Goal: Task Accomplishment & Management: Manage account settings

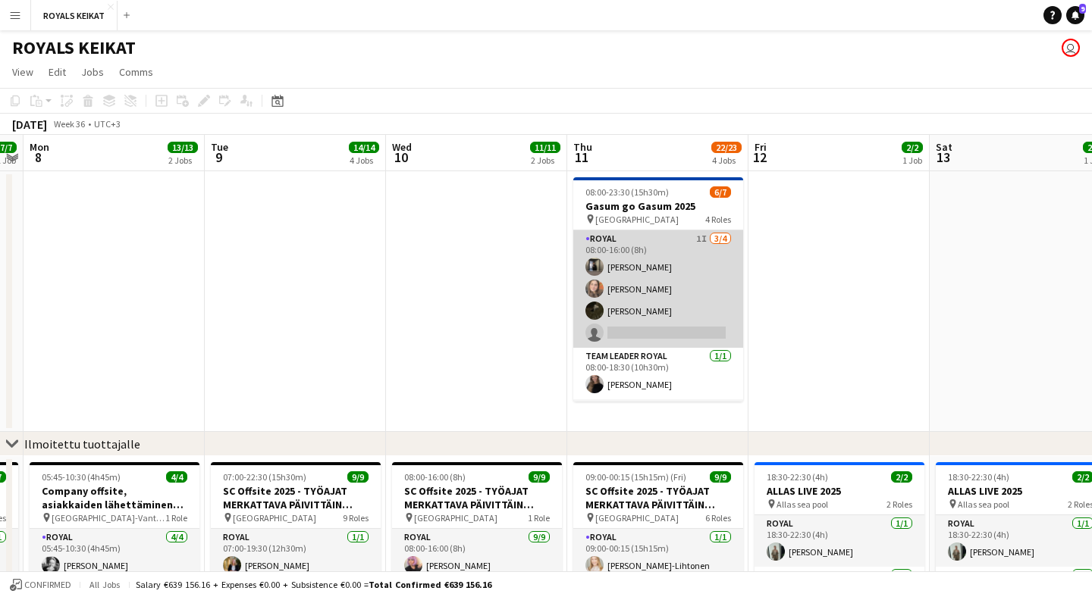
click at [690, 240] on app-card-role "Royal 1I [DATE] 08:00-16:00 (8h) [PERSON_NAME] Aledin Nooa [PERSON_NAME] single…" at bounding box center [658, 289] width 170 height 118
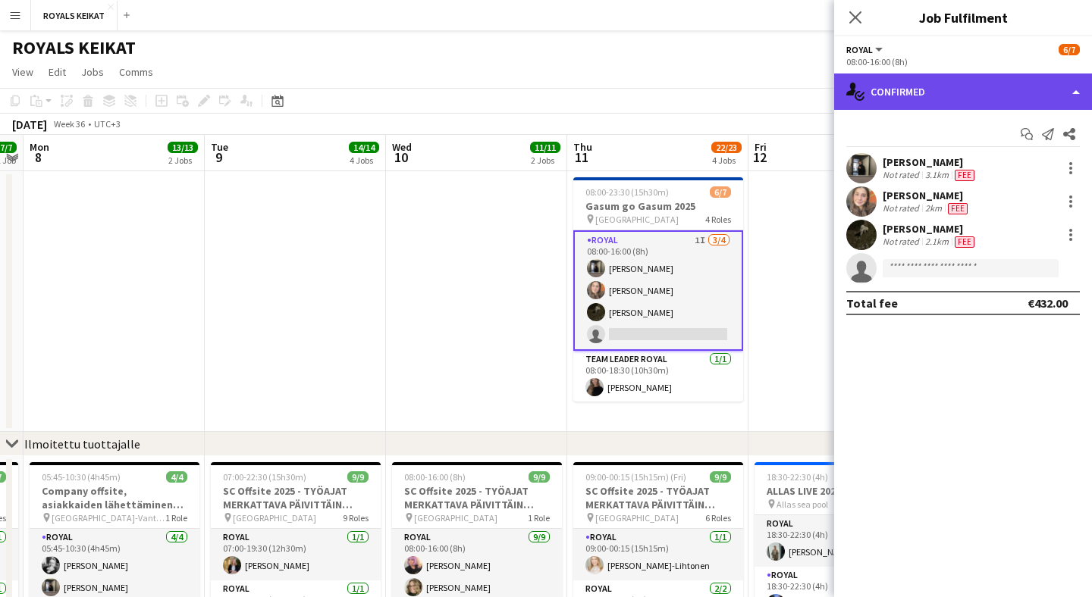
click at [935, 94] on div "single-neutral-actions-check-2 Confirmed" at bounding box center [963, 92] width 258 height 36
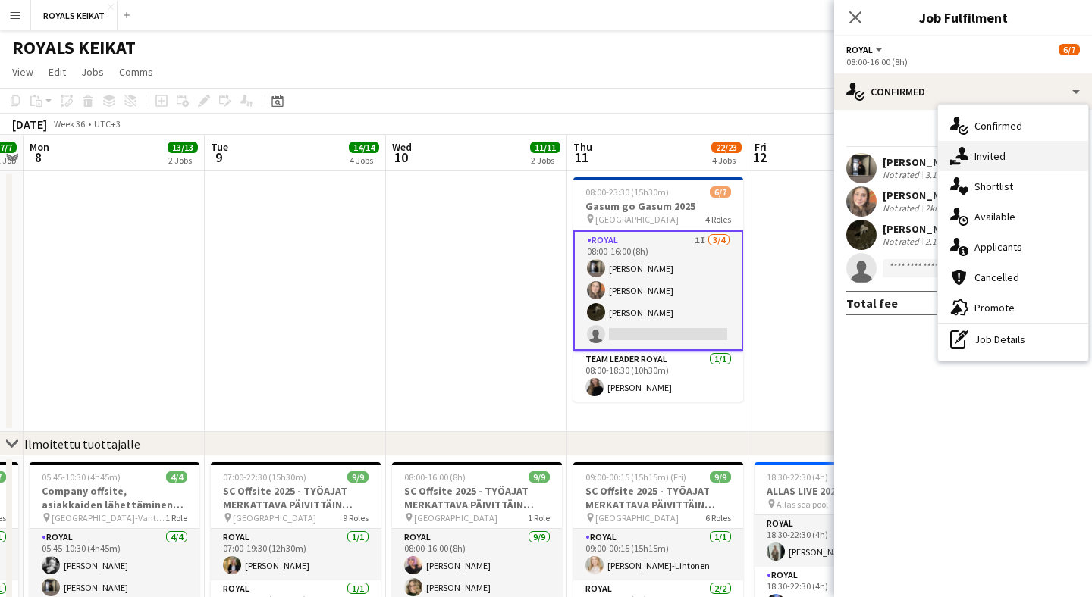
click at [1026, 156] on div "single-neutral-actions-share-1 Invited" at bounding box center [1013, 156] width 150 height 30
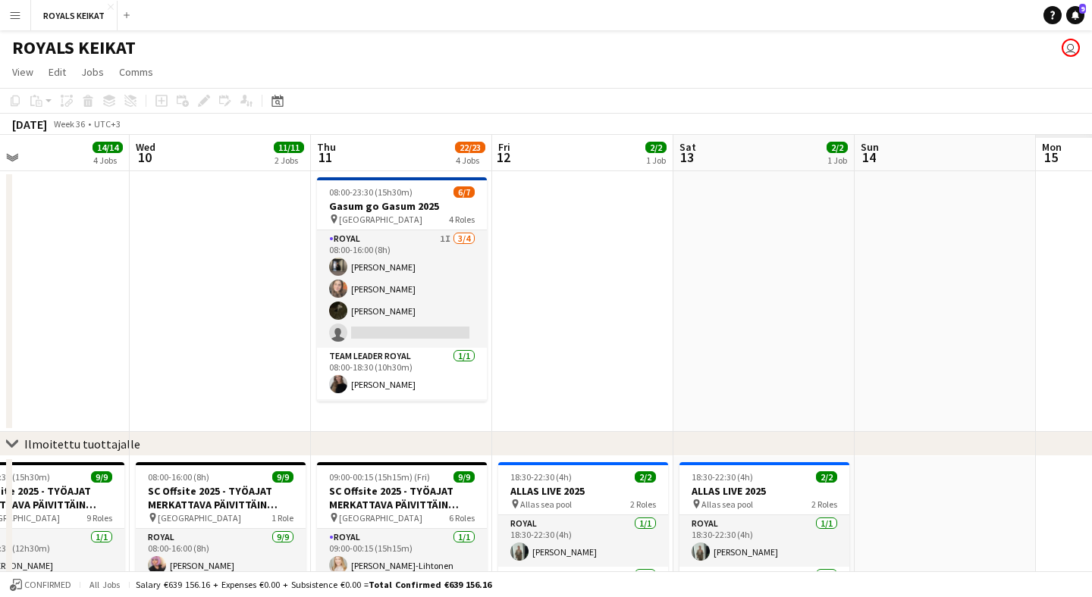
scroll to position [0, 465]
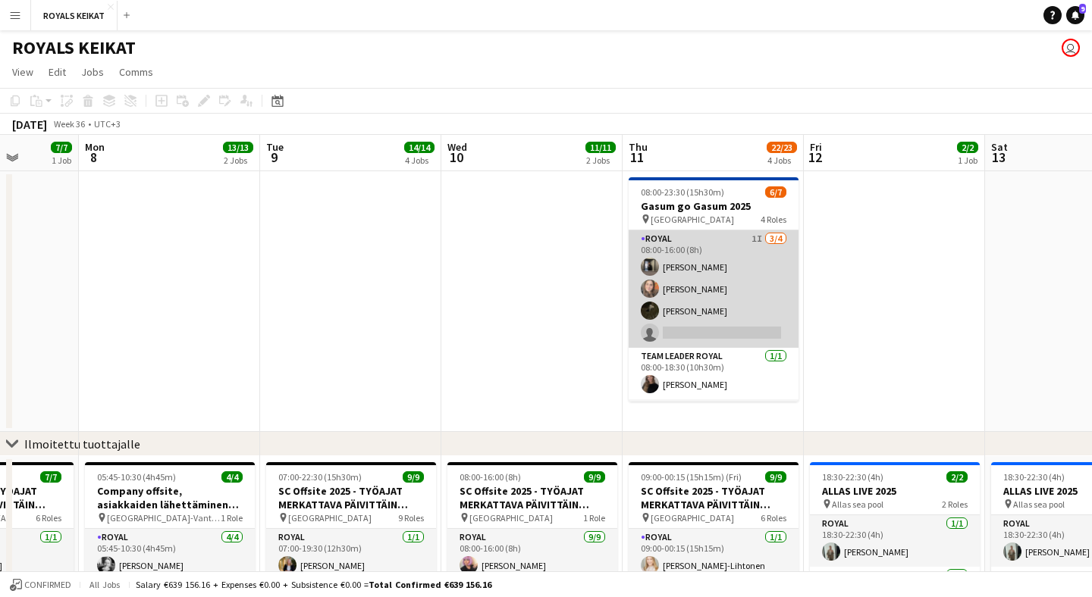
click at [748, 250] on app-card-role "Royal 1I [DATE] 08:00-16:00 (8h) [PERSON_NAME] Aledin Nooa [PERSON_NAME] single…" at bounding box center [713, 289] width 170 height 118
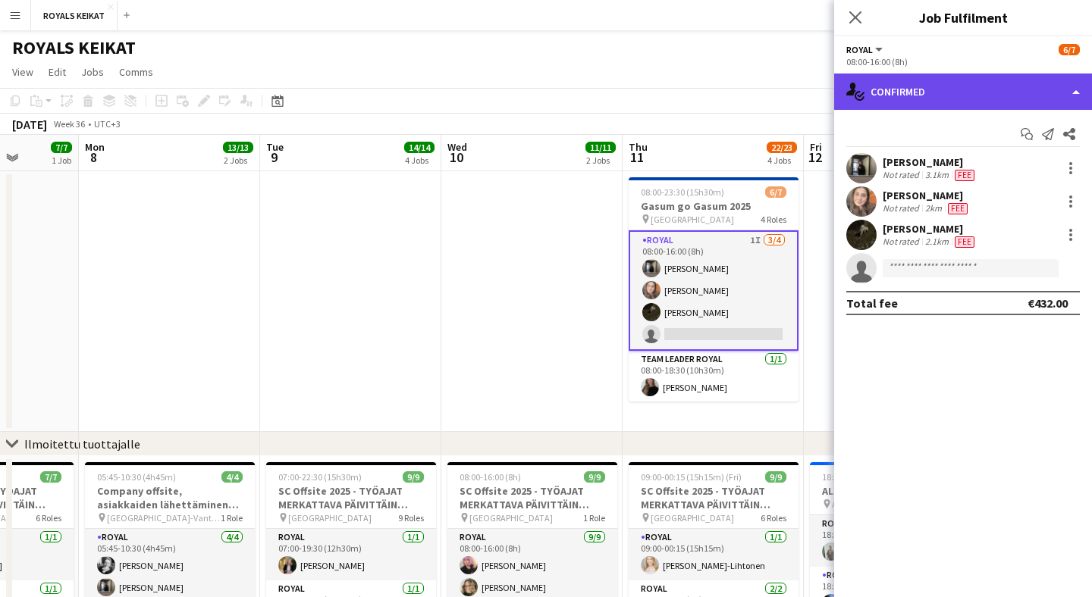
click at [949, 82] on div "single-neutral-actions-check-2 Confirmed" at bounding box center [963, 92] width 258 height 36
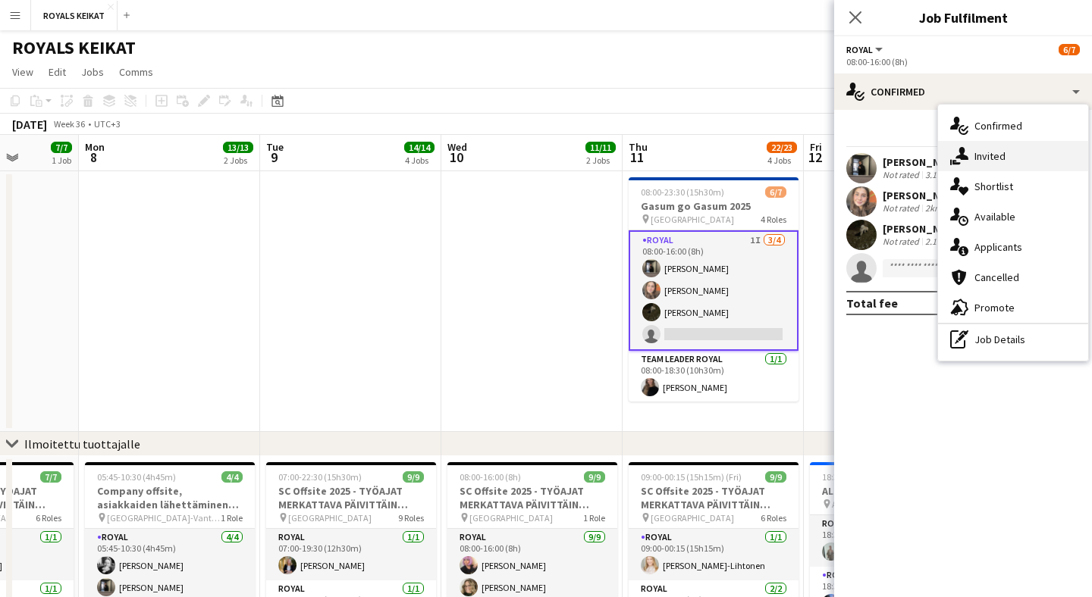
click at [1007, 158] on div "single-neutral-actions-share-1 Invited" at bounding box center [1013, 156] width 150 height 30
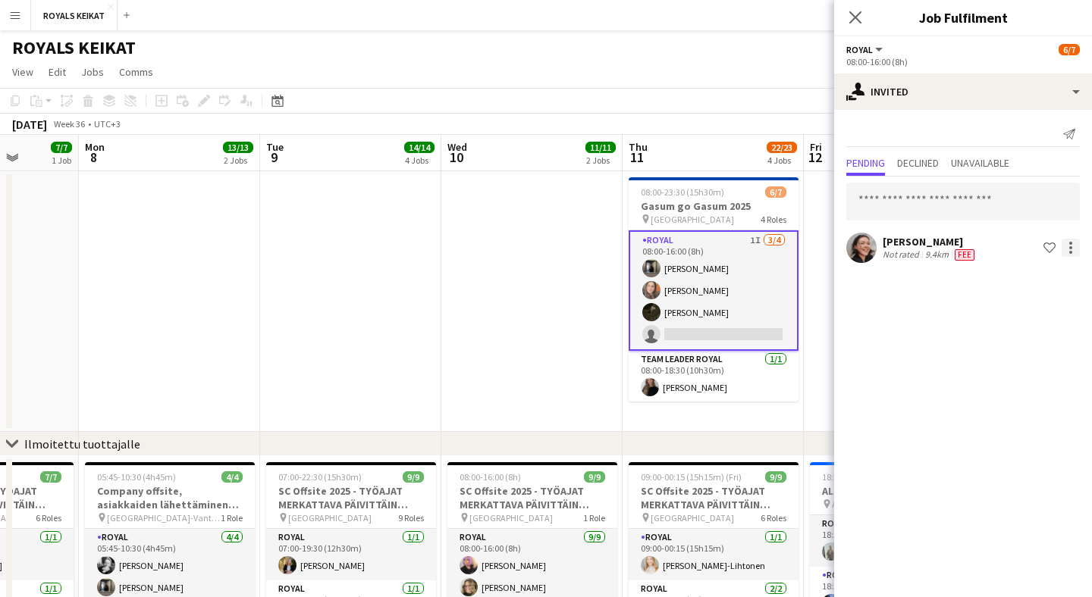
click at [1071, 250] on div at bounding box center [1070, 248] width 18 height 18
click at [1031, 384] on span "Cancel invitation" at bounding box center [1022, 384] width 89 height 13
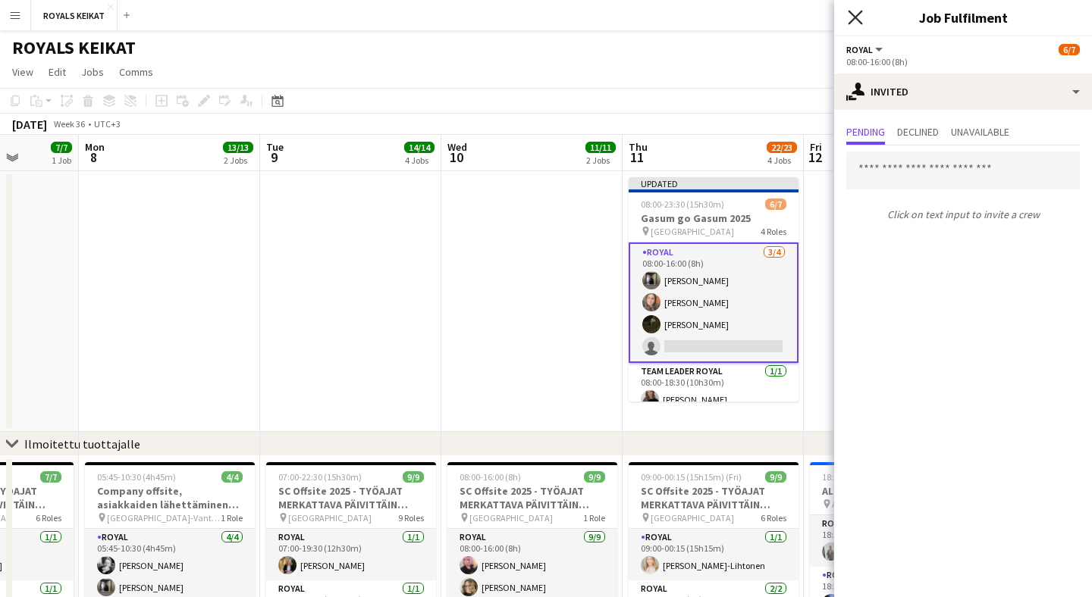
click at [851, 22] on icon at bounding box center [855, 17] width 14 height 14
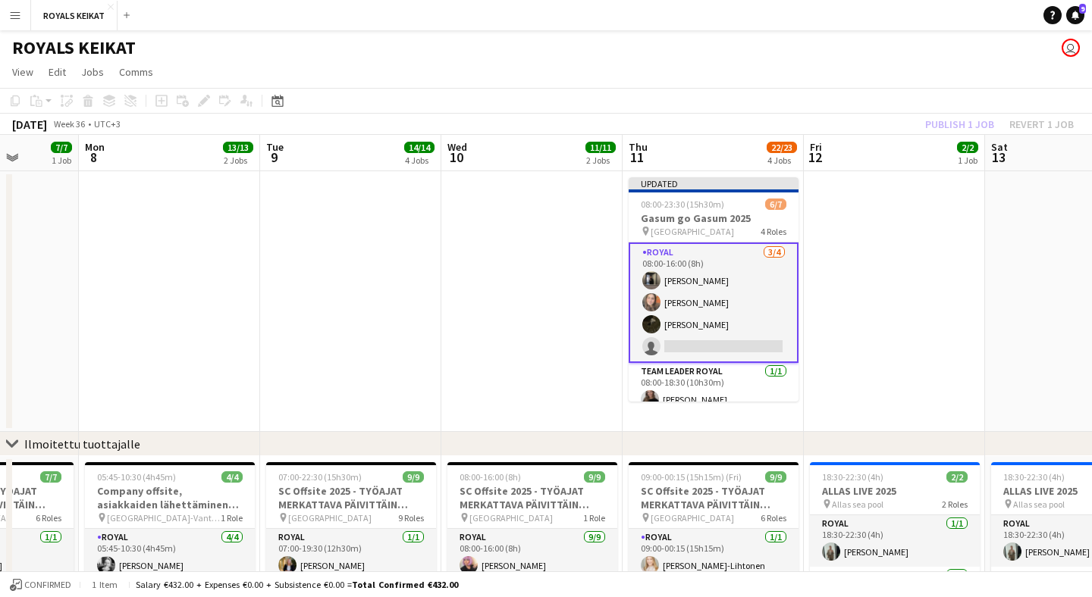
click at [981, 126] on div "Publish 1 job Revert 1 job" at bounding box center [999, 124] width 185 height 20
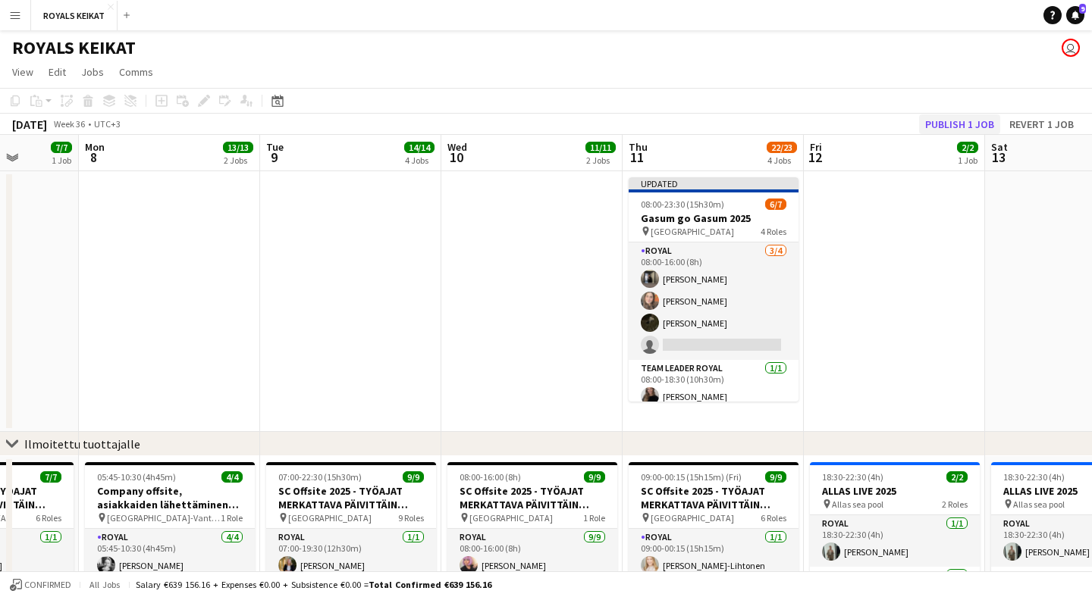
click at [986, 126] on button "Publish 1 job" at bounding box center [959, 124] width 81 height 20
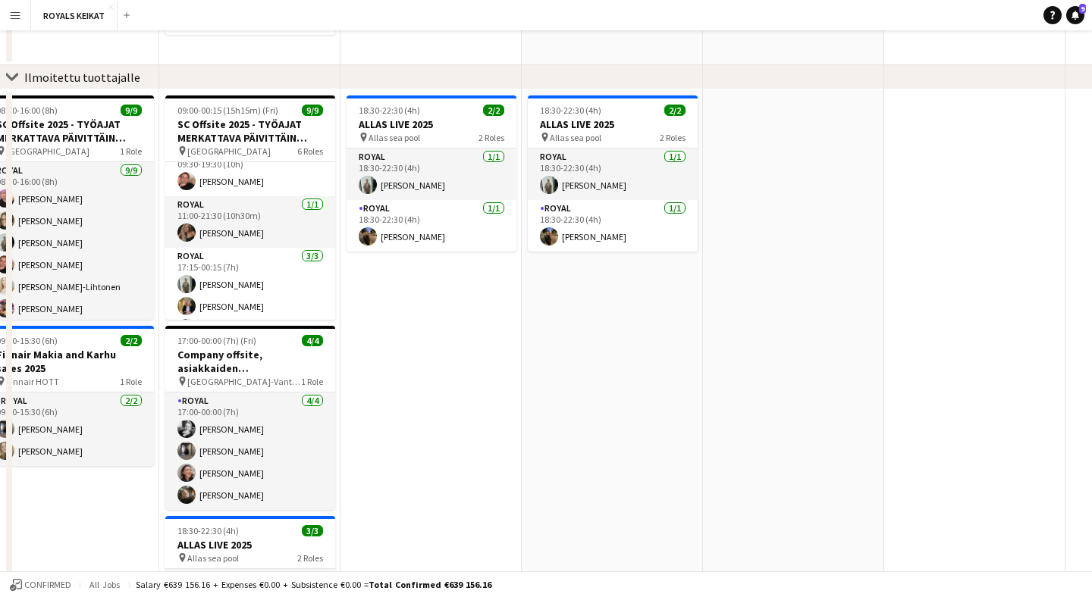
scroll to position [0, 0]
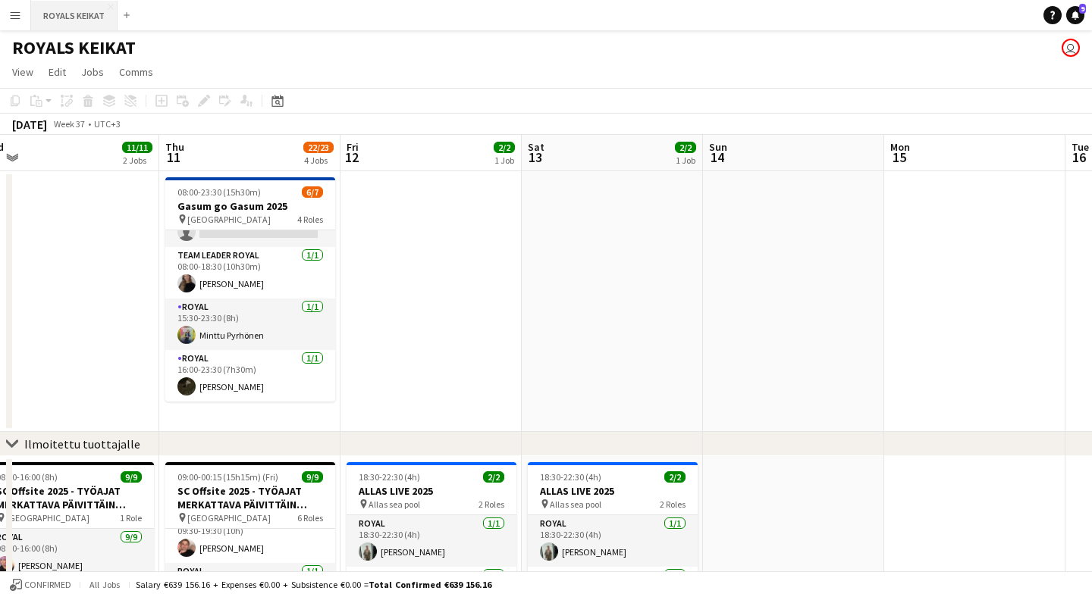
click at [103, 20] on button "ROYALS KEIKAT Close" at bounding box center [74, 16] width 86 height 30
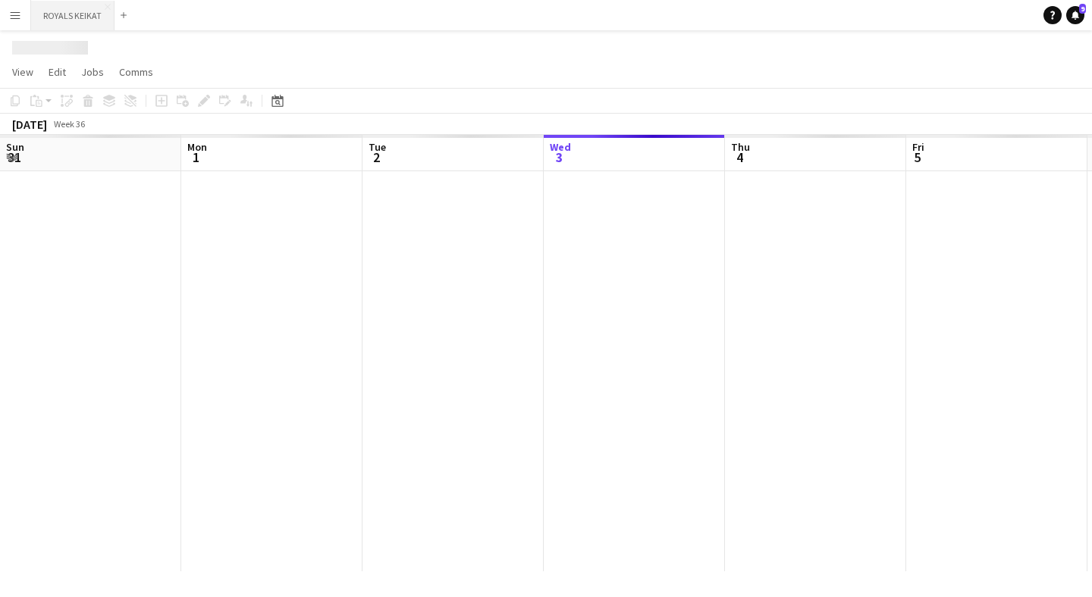
scroll to position [0, 362]
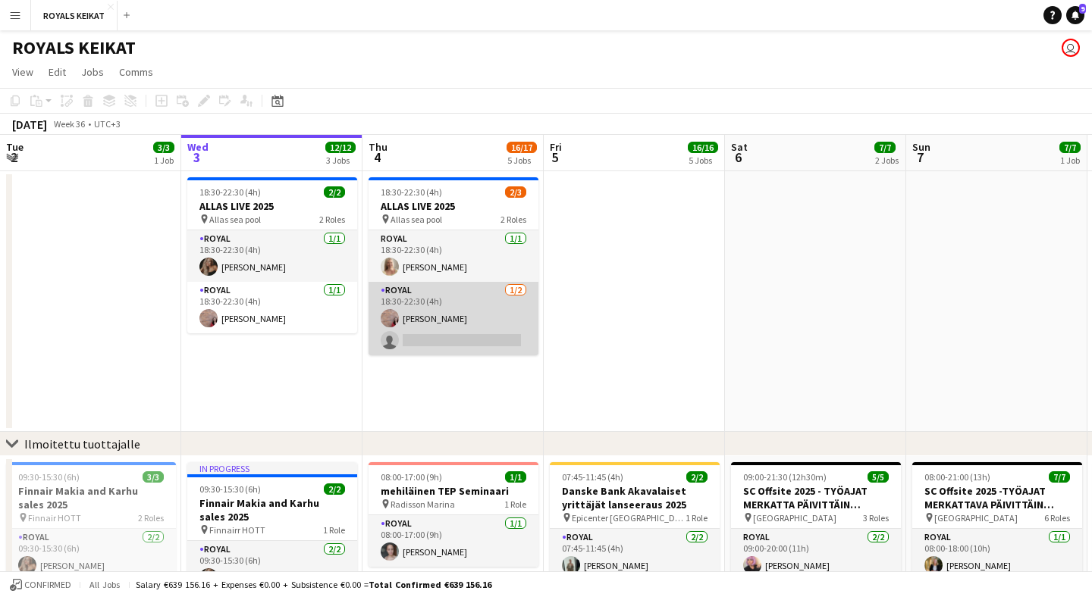
click at [427, 341] on app-card-role "Royal [DATE] 18:30-22:30 (4h) [PERSON_NAME] single-neutral-actions" at bounding box center [453, 319] width 170 height 74
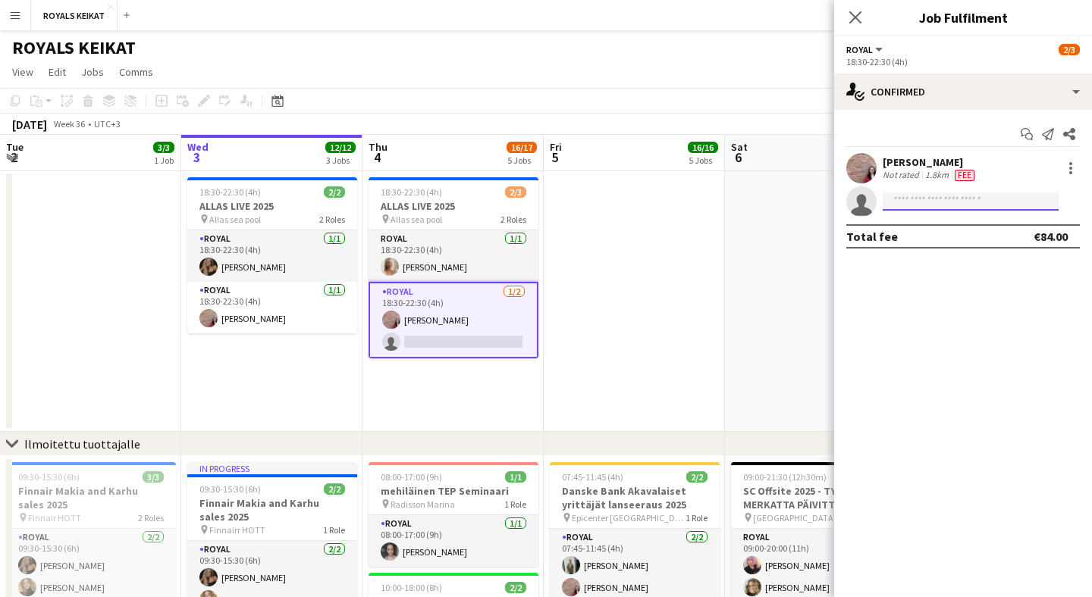
click at [933, 205] on input at bounding box center [970, 202] width 176 height 18
type input "*****"
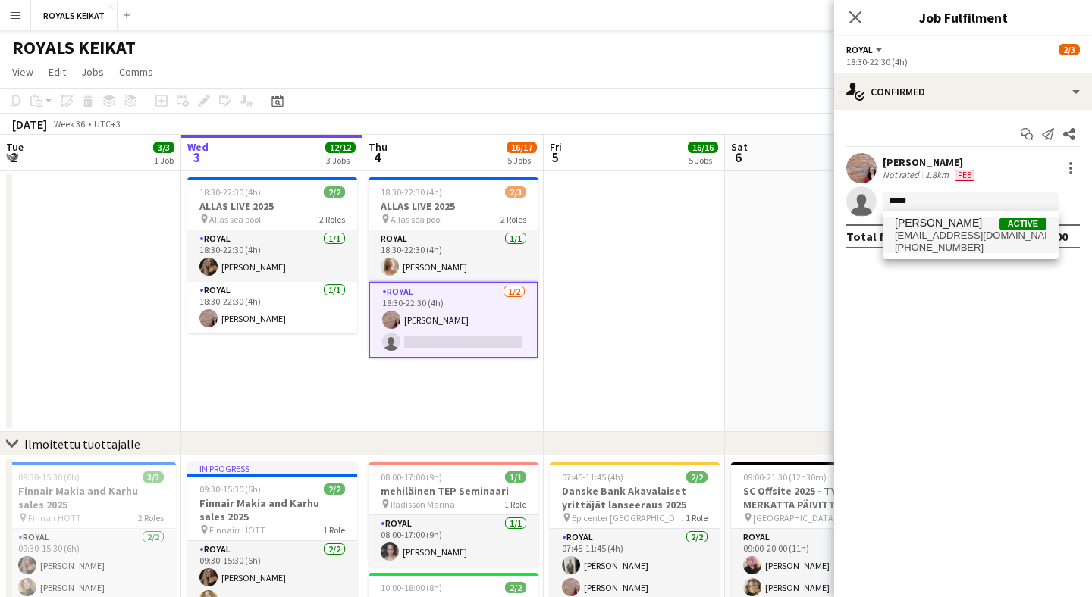
click at [923, 225] on span "[PERSON_NAME]" at bounding box center [938, 223] width 87 height 13
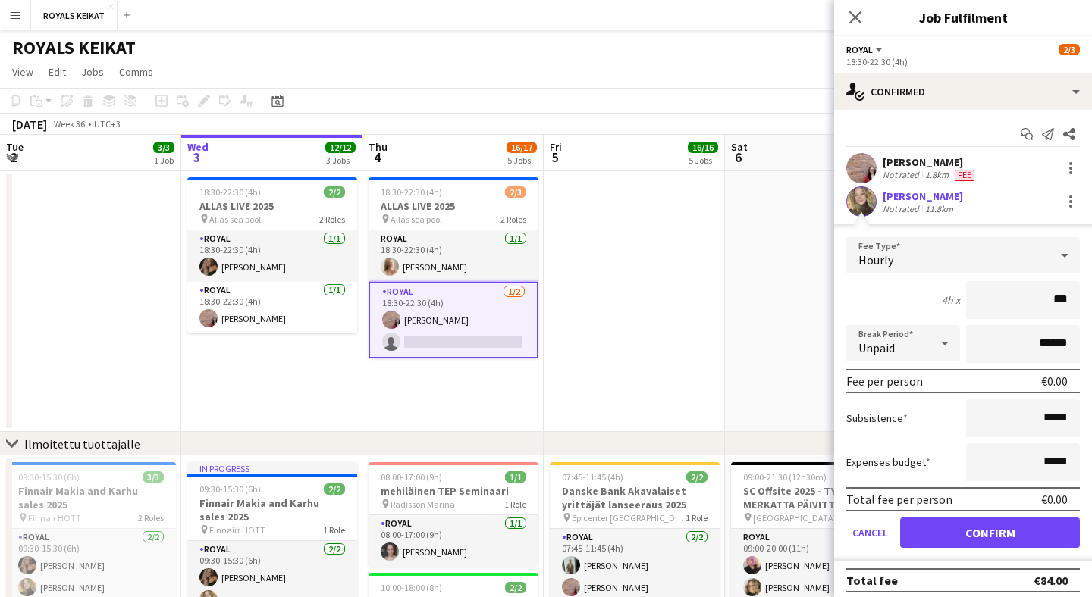
type input "**"
type input "***"
click at [970, 533] on button "Confirm" at bounding box center [990, 533] width 180 height 30
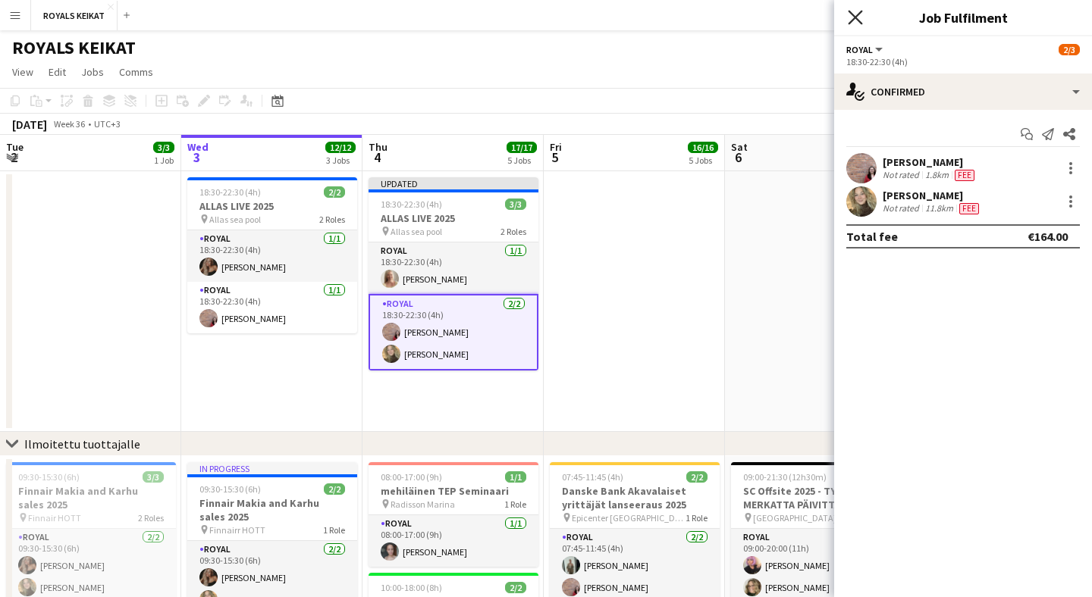
click at [852, 17] on icon "Close pop-in" at bounding box center [855, 17] width 14 height 14
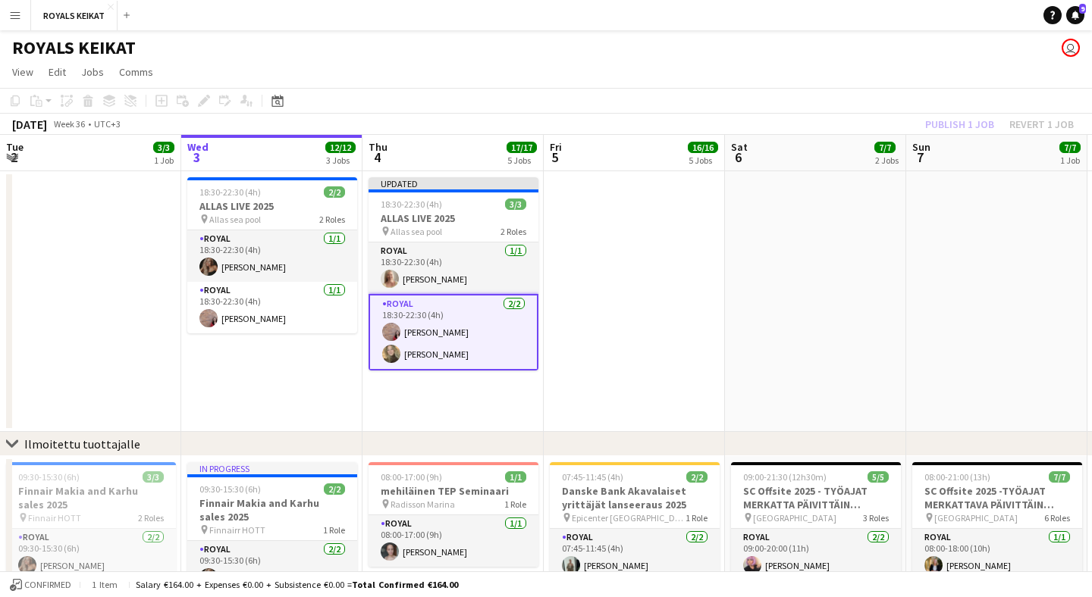
click at [950, 124] on div "Publish 1 job Revert 1 job" at bounding box center [999, 124] width 185 height 20
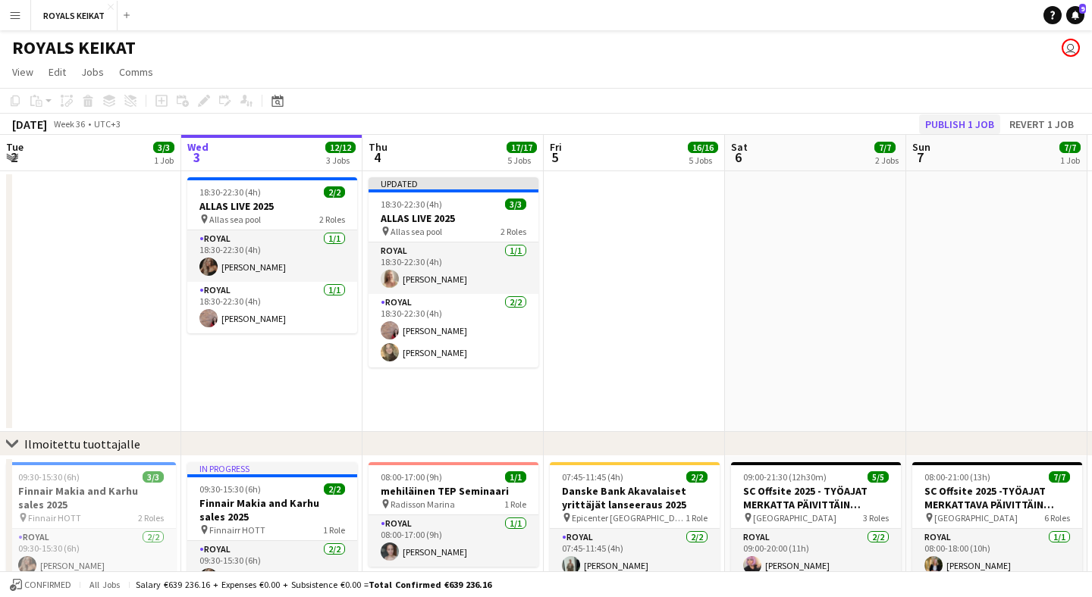
click at [951, 124] on button "Publish 1 job" at bounding box center [959, 124] width 81 height 20
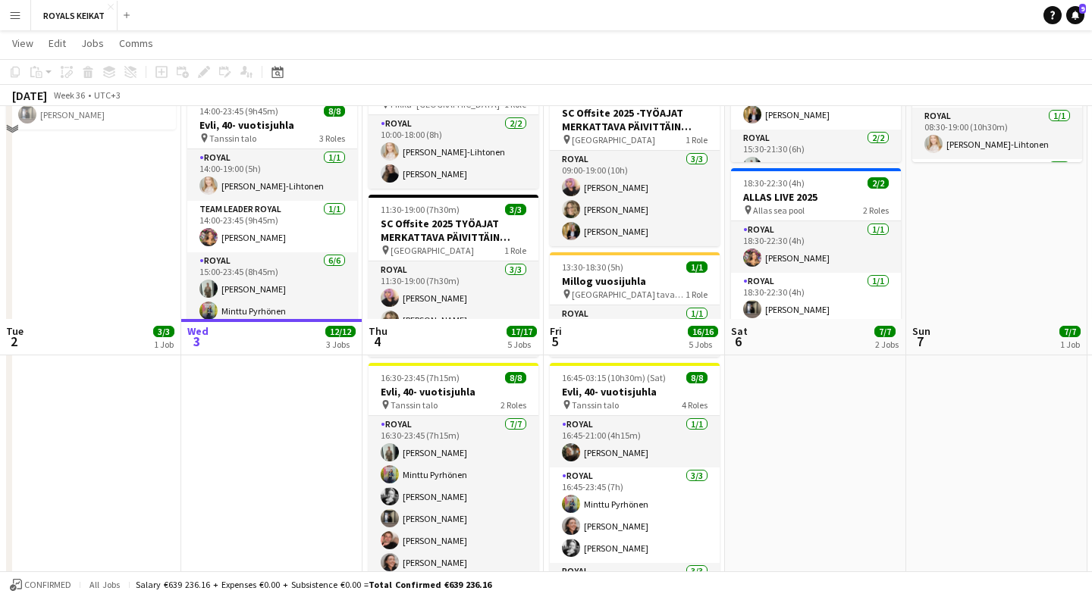
scroll to position [736, 0]
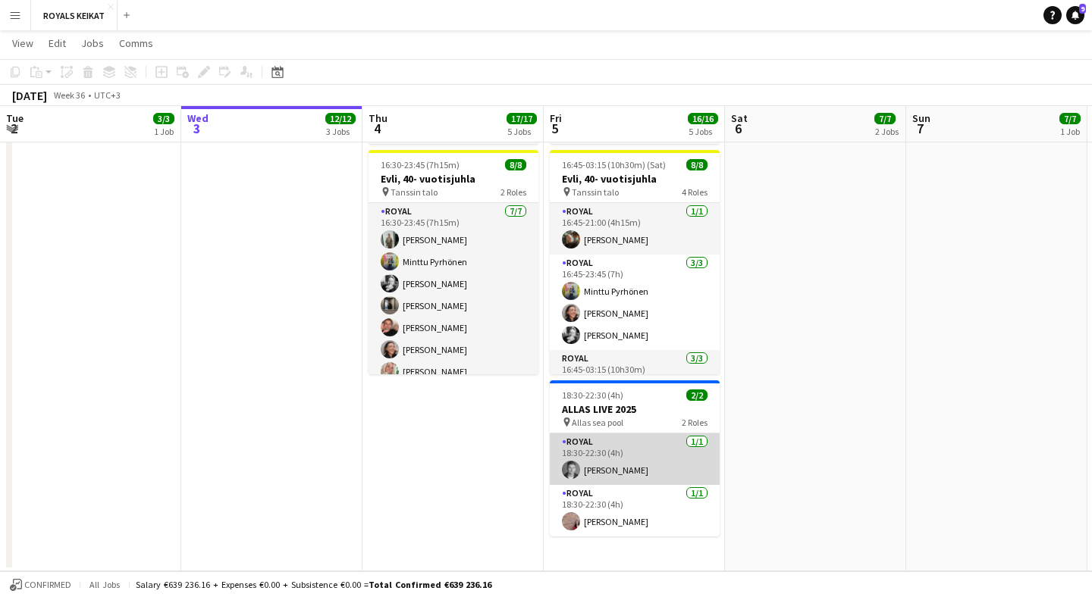
click at [626, 475] on app-card-role "Royal [DATE] 18:30-22:30 (4h) [PERSON_NAME]" at bounding box center [635, 460] width 170 height 52
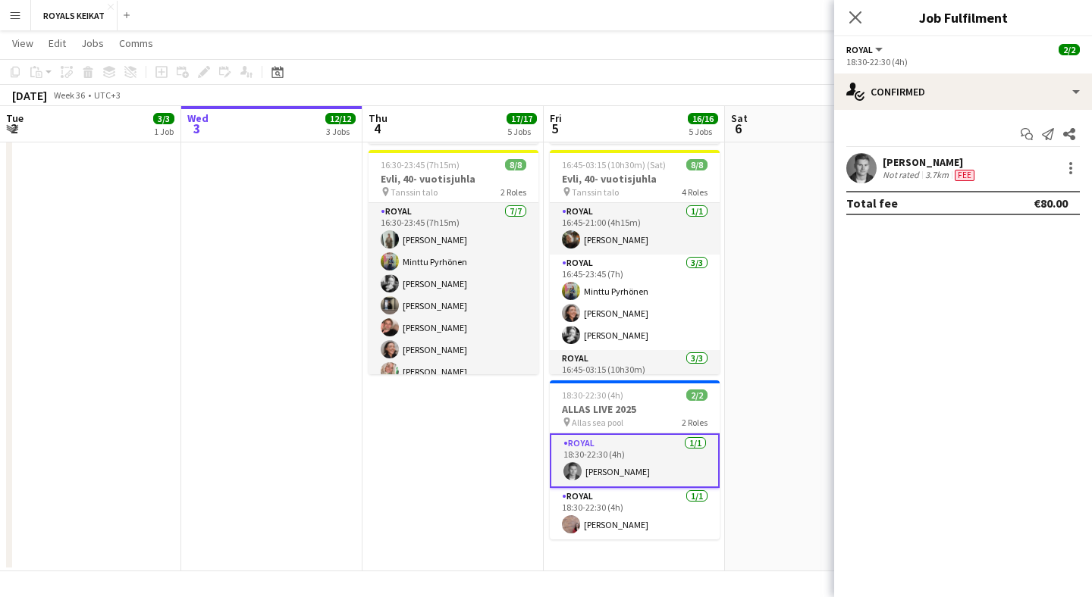
click at [973, 165] on div "[PERSON_NAME]" at bounding box center [929, 162] width 95 height 14
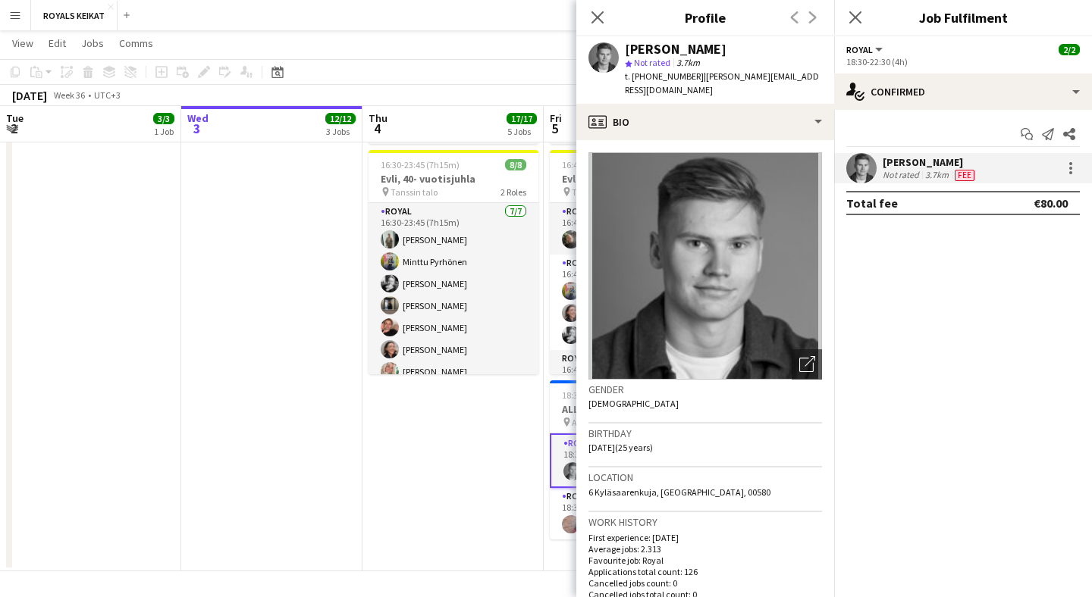
drag, startPoint x: 766, startPoint y: 49, endPoint x: 622, endPoint y: 48, distance: 144.0
click at [622, 48] on div "[PERSON_NAME] star Not rated 3.7km t. [PHONE_NUMBER] | [PERSON_NAME][EMAIL_ADDR…" at bounding box center [705, 69] width 258 height 67
copy div "[PERSON_NAME]"
click at [599, 17] on icon "Close pop-in" at bounding box center [597, 17] width 14 height 14
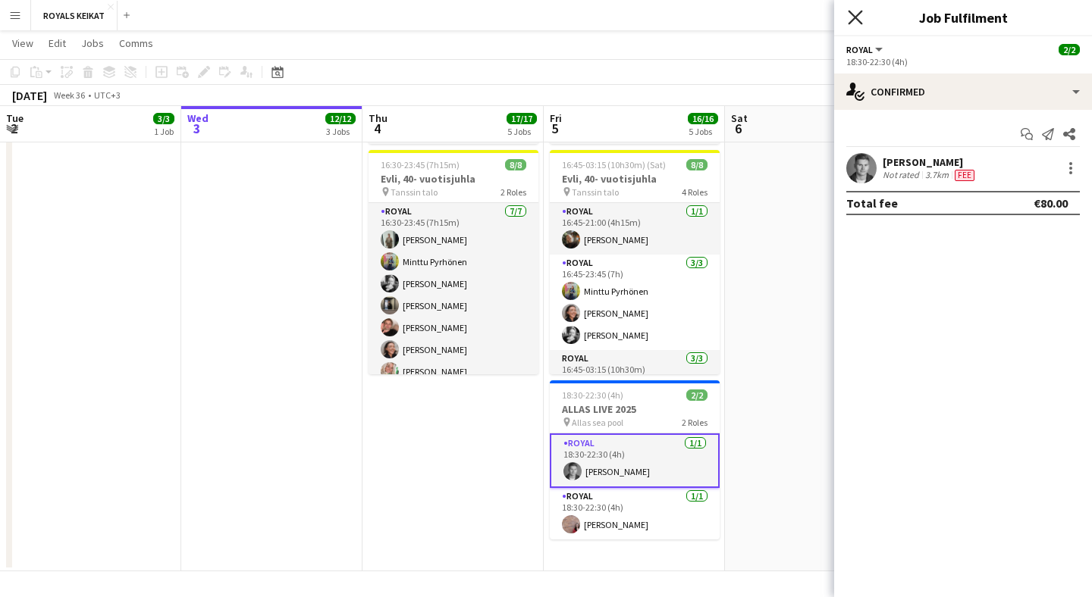
click at [856, 19] on icon at bounding box center [855, 17] width 14 height 14
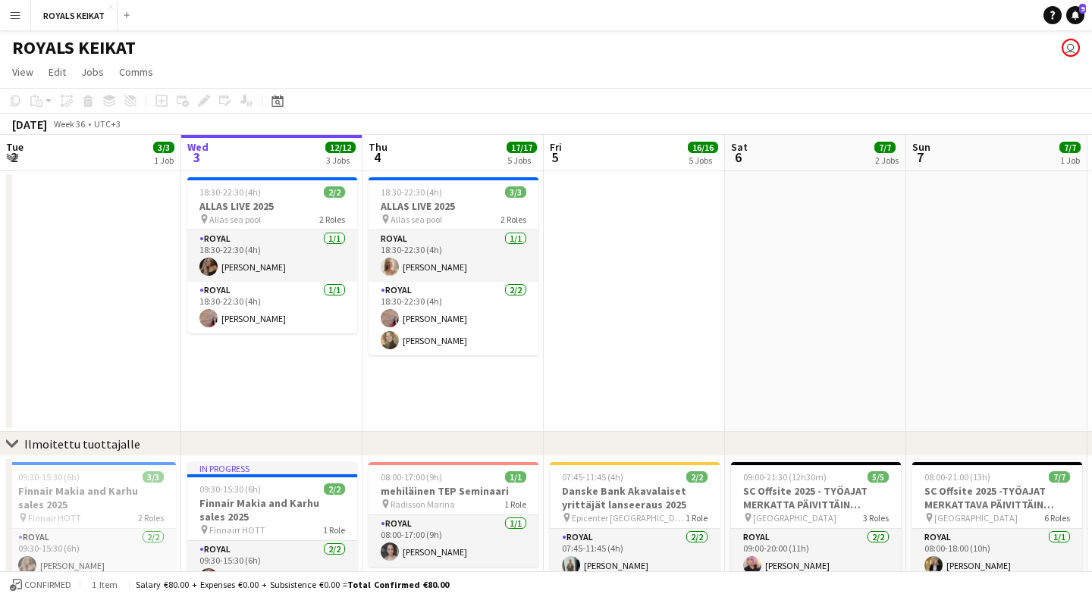
scroll to position [0, 0]
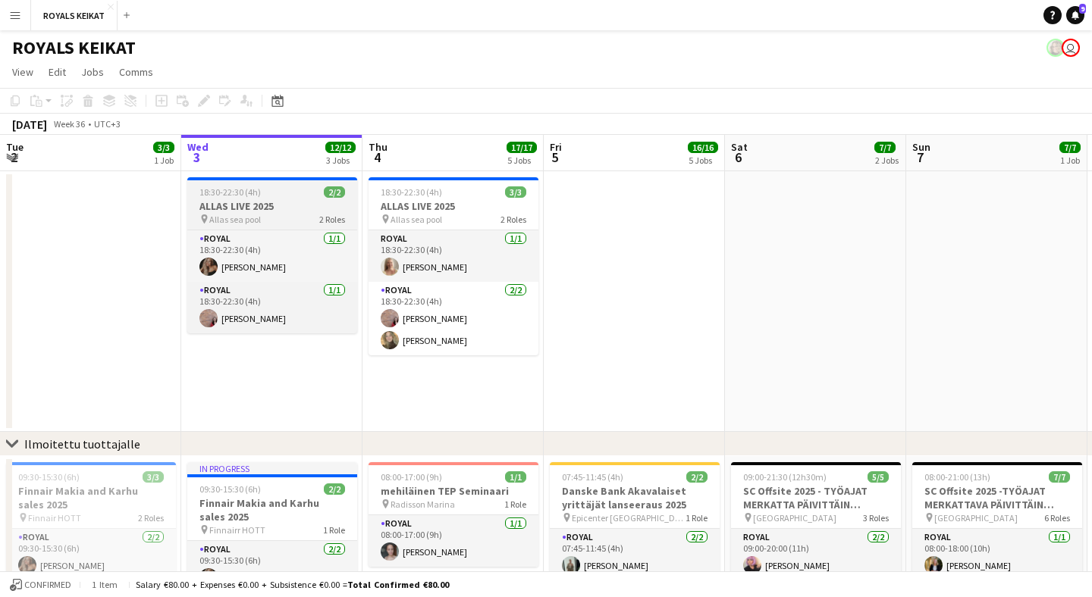
click at [282, 193] on div "18:30-22:30 (4h) 2/2" at bounding box center [272, 191] width 170 height 11
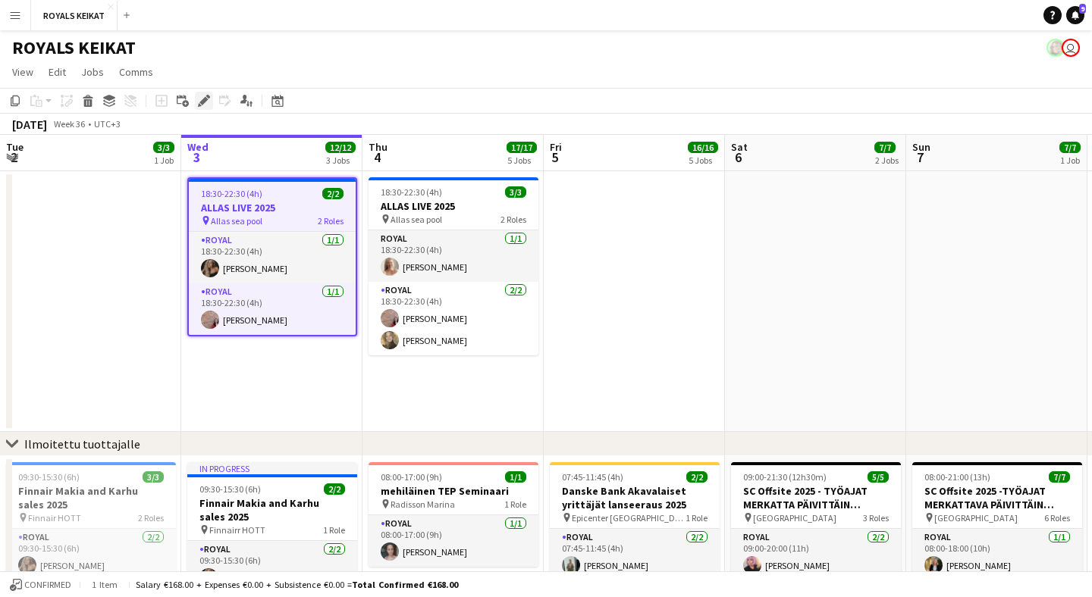
click at [202, 97] on icon "Edit" at bounding box center [204, 101] width 12 height 12
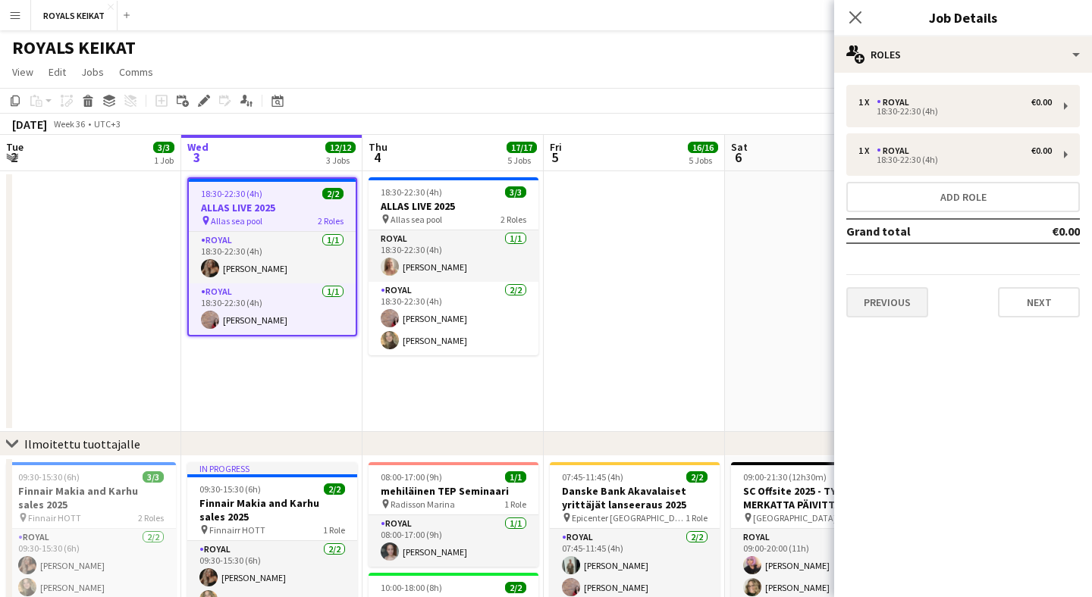
click at [894, 306] on button "Previous" at bounding box center [887, 302] width 82 height 30
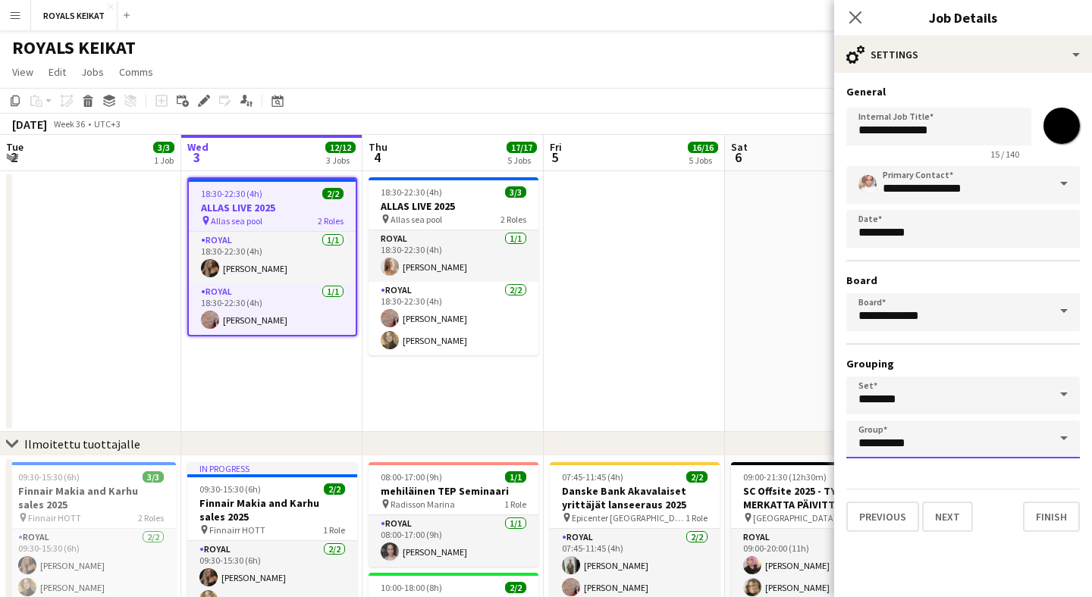
click at [890, 440] on input "**********" at bounding box center [962, 440] width 233 height 38
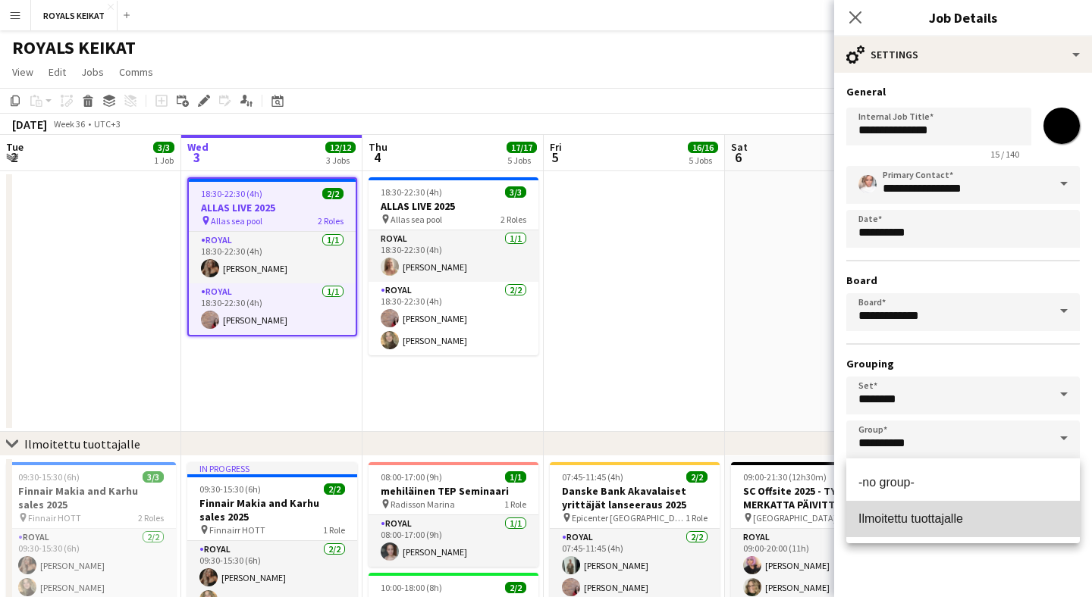
click at [901, 510] on mat-option "Ilmoitettu tuottajalle" at bounding box center [962, 519] width 233 height 36
type input "**********"
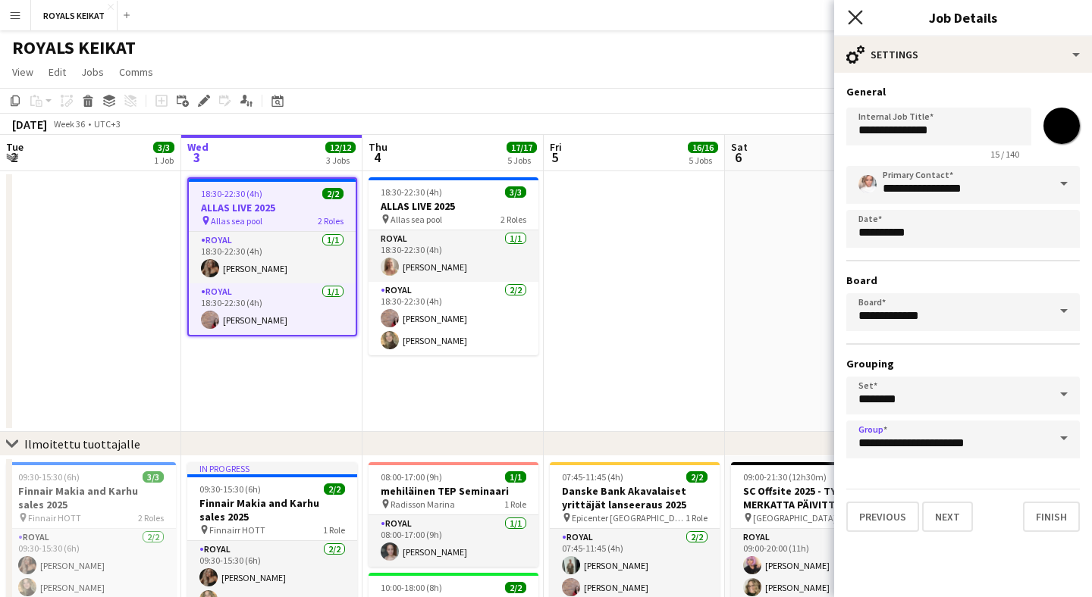
click at [854, 18] on icon at bounding box center [855, 17] width 14 height 14
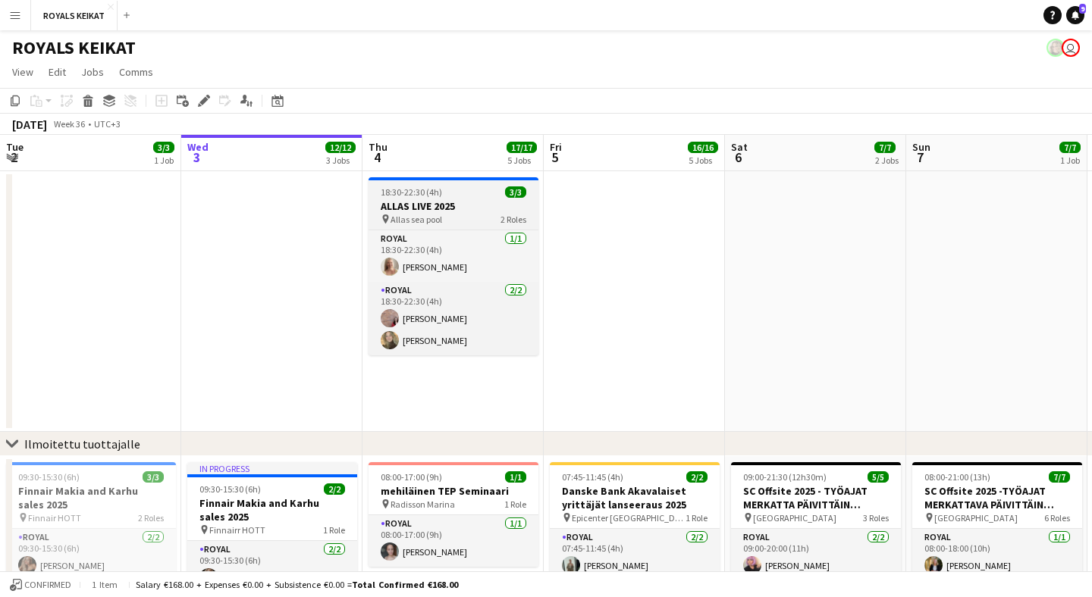
click at [400, 198] on app-job-card "18:30-22:30 (4h) 3/3 ALLAS LIVE 2025 pin Allas sea pool 2 Roles Royal [DATE] 18…" at bounding box center [453, 266] width 170 height 178
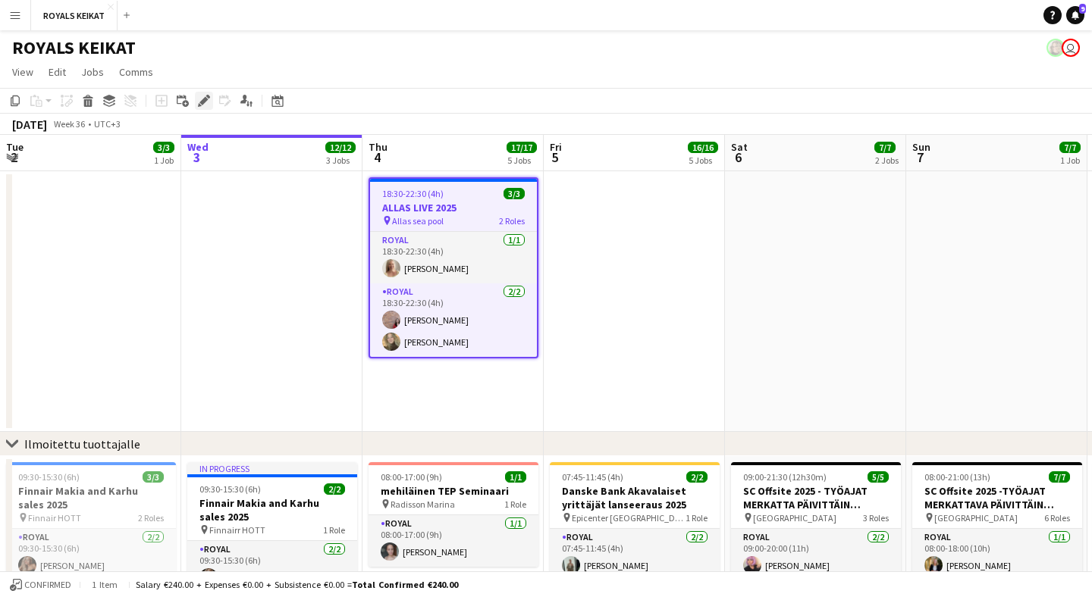
click at [205, 99] on icon at bounding box center [203, 101] width 8 height 8
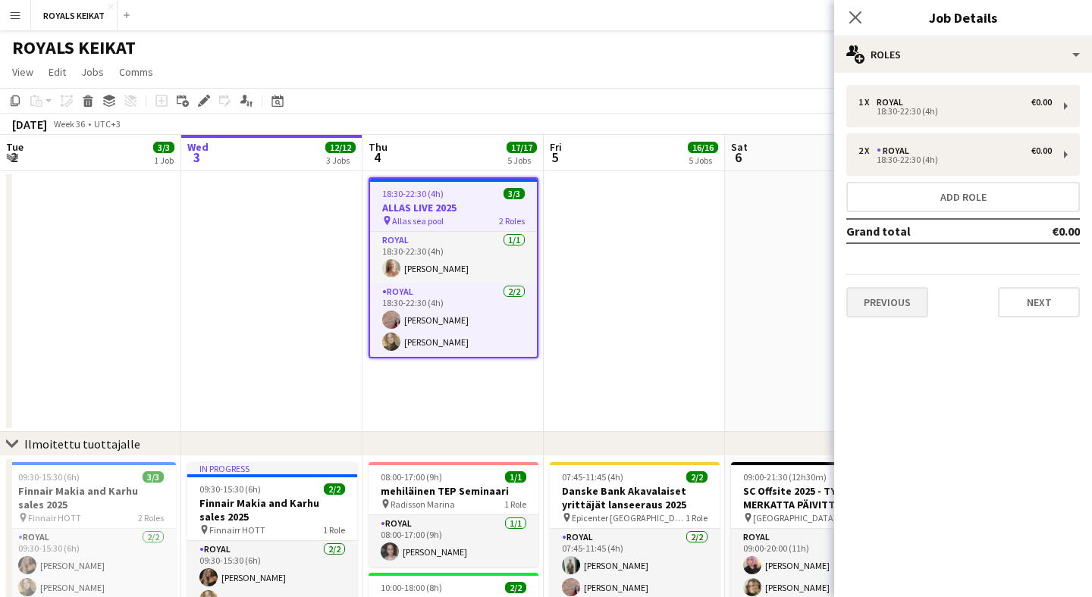
click at [904, 307] on button "Previous" at bounding box center [887, 302] width 82 height 30
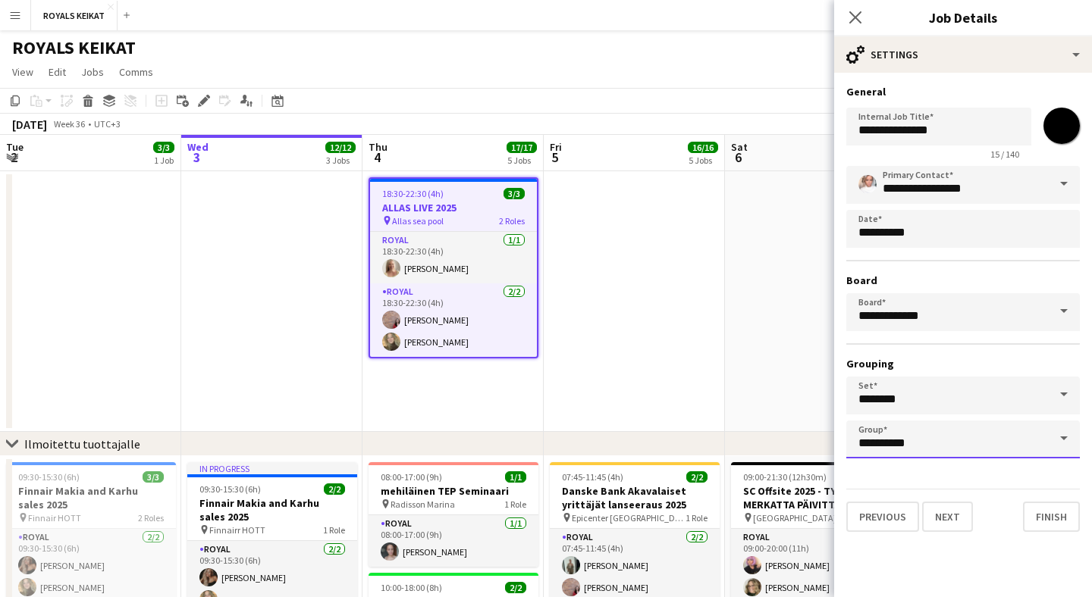
click at [912, 458] on input "**********" at bounding box center [962, 440] width 233 height 38
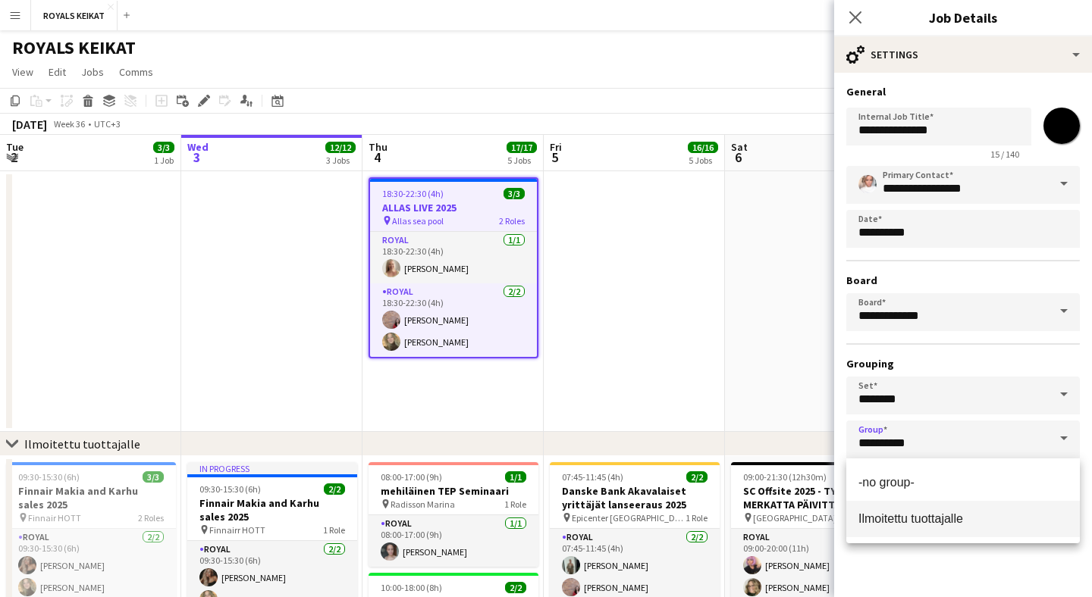
click at [904, 517] on span "Ilmoitettu tuottajalle" at bounding box center [910, 518] width 105 height 13
type input "**********"
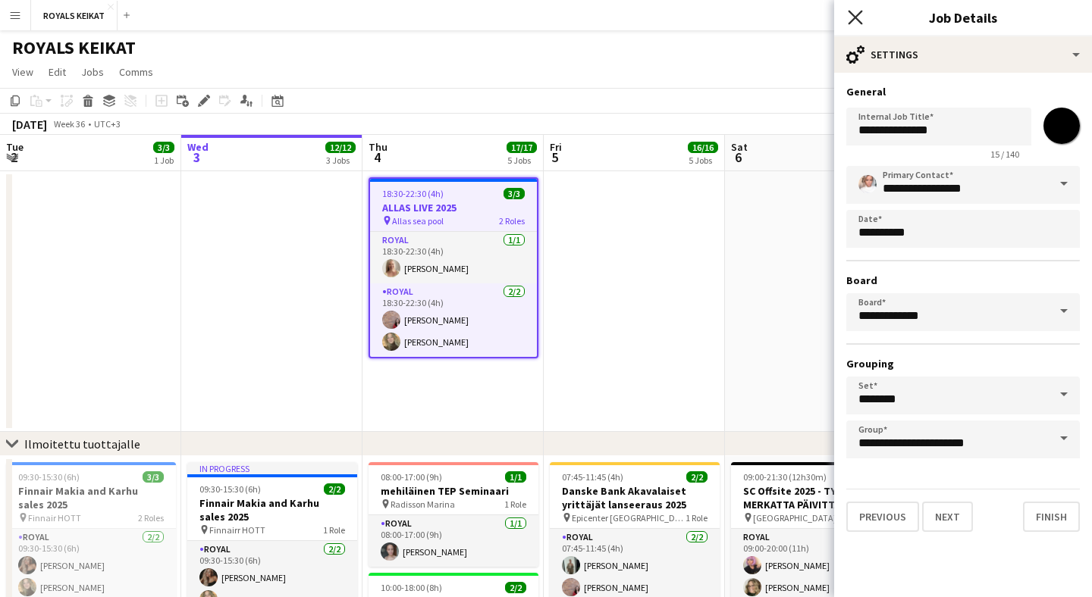
click at [856, 17] on icon at bounding box center [855, 17] width 14 height 14
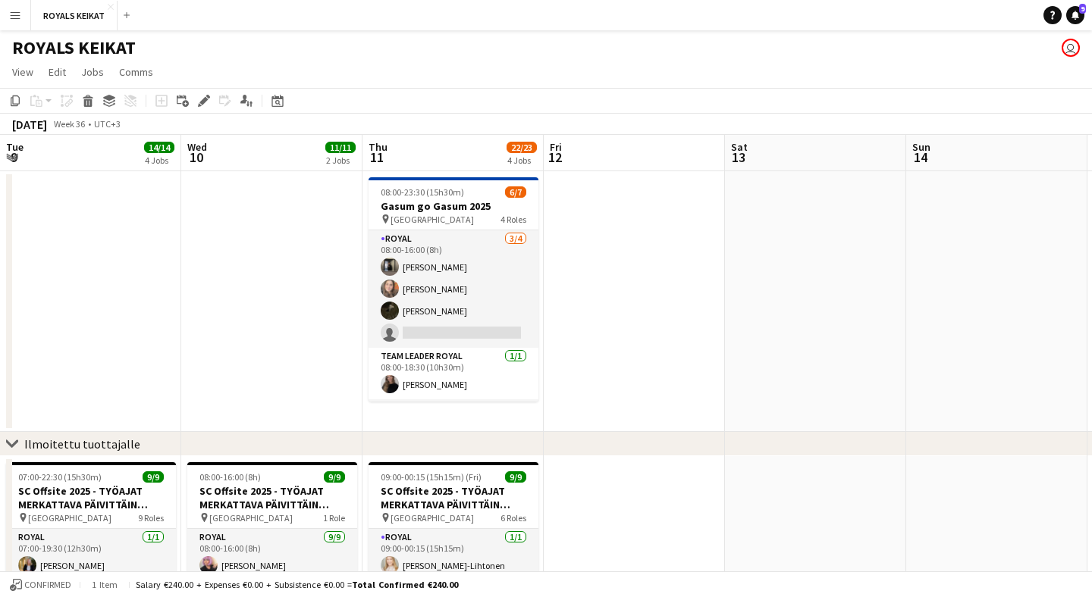
scroll to position [0, 372]
